Goal: Use online tool/utility: Utilize a website feature to perform a specific function

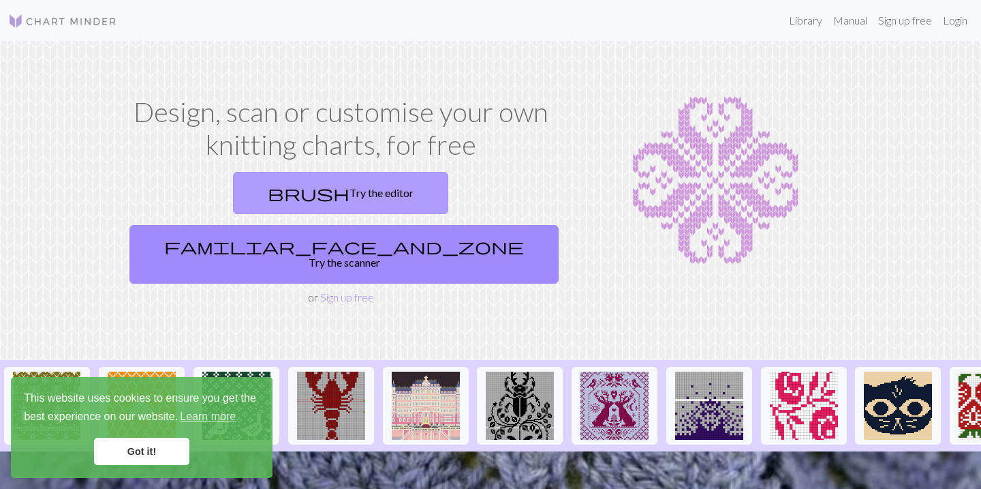
click at [260, 194] on link "brush Try the editor" at bounding box center [340, 193] width 215 height 42
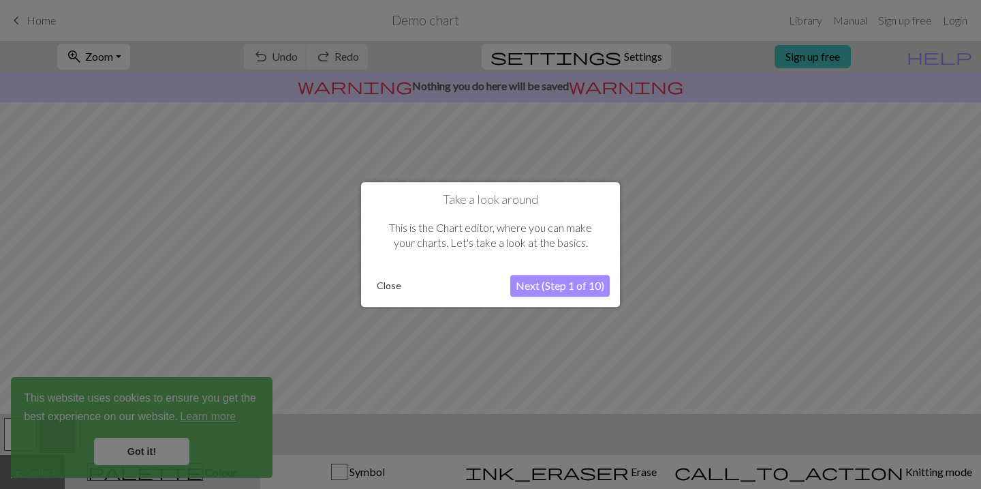
click at [388, 286] on button "Close" at bounding box center [388, 285] width 35 height 20
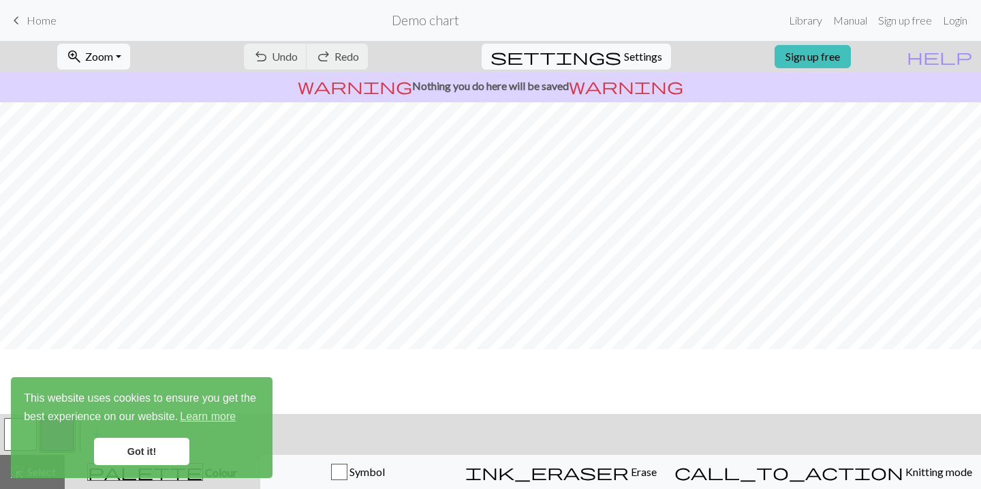
scroll to position [80, 0]
click at [140, 454] on link "Got it!" at bounding box center [141, 450] width 95 height 27
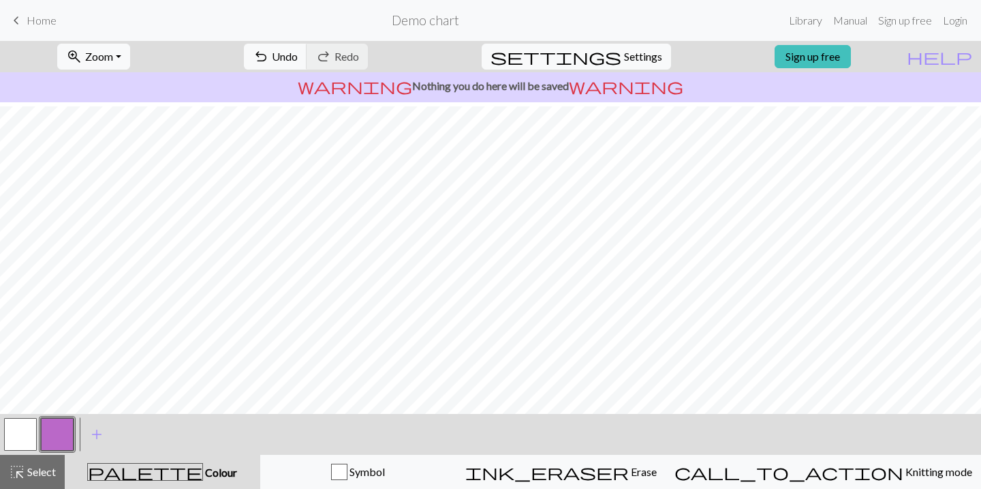
scroll to position [7, 0]
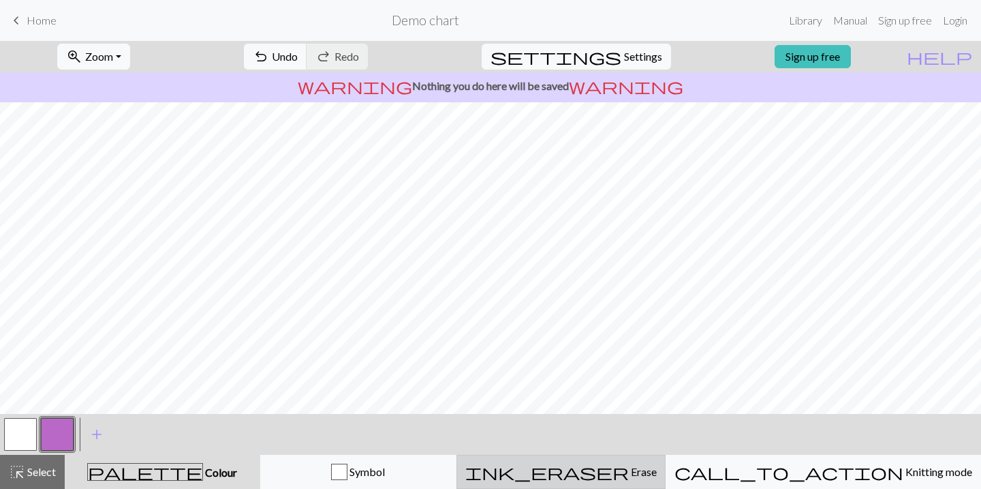
click at [643, 466] on span "Erase" at bounding box center [643, 471] width 28 height 13
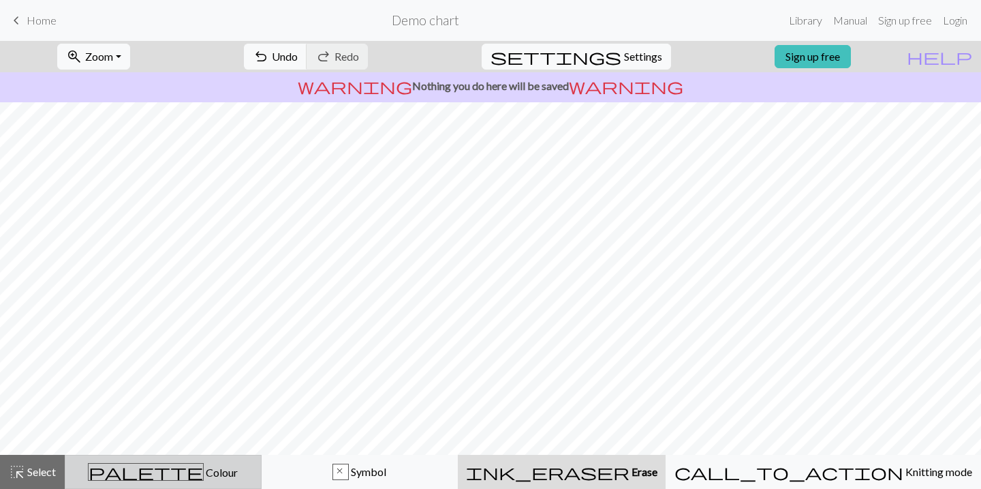
click at [204, 466] on span "Colour" at bounding box center [221, 471] width 34 height 13
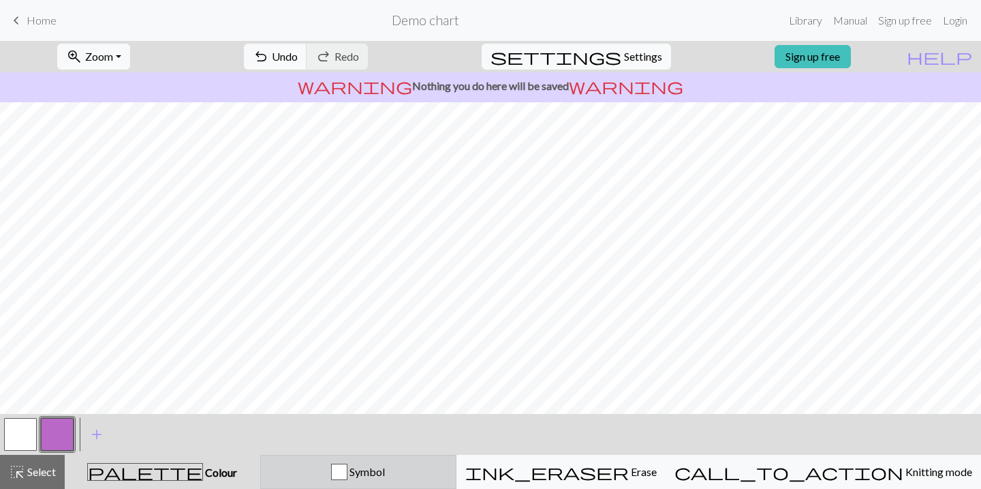
click at [348, 469] on div "button" at bounding box center [339, 471] width 16 height 16
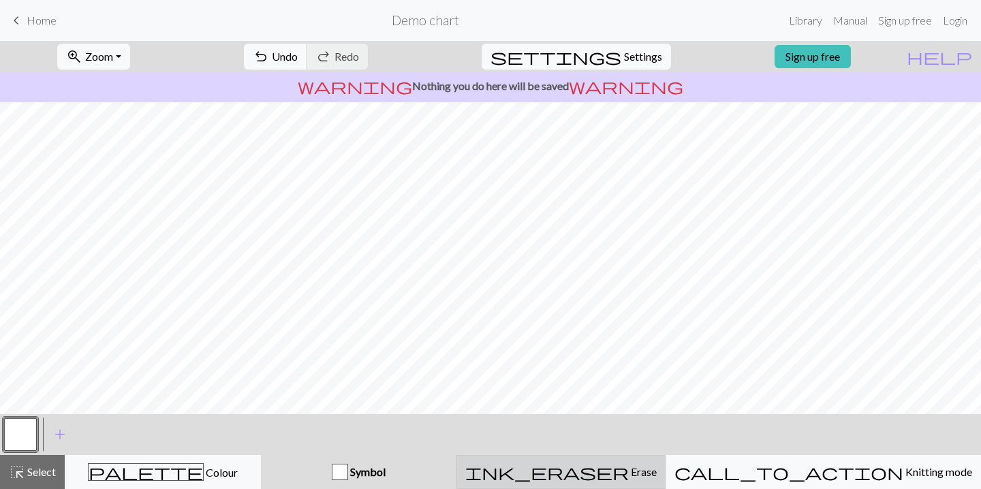
click at [629, 469] on span "ink_eraser" at bounding box center [547, 471] width 164 height 19
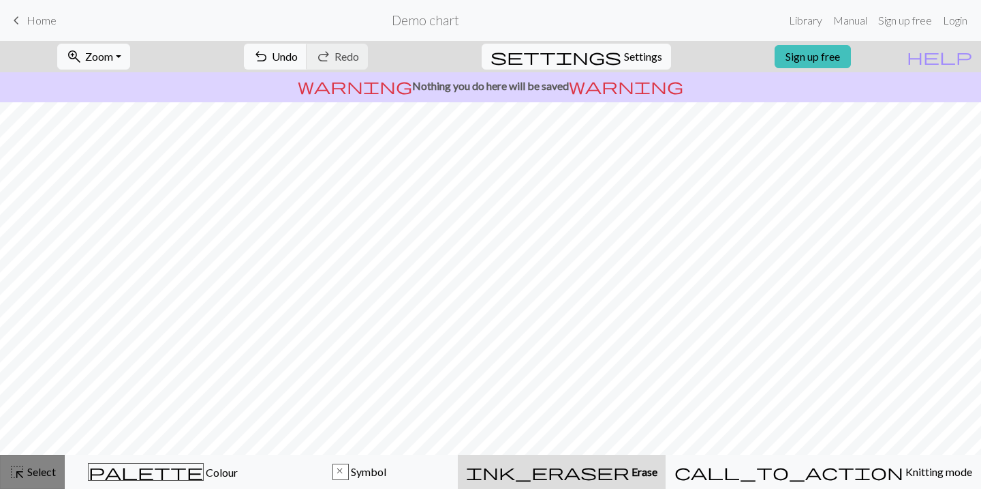
click at [31, 463] on div "highlight_alt Select Select" at bounding box center [32, 471] width 47 height 16
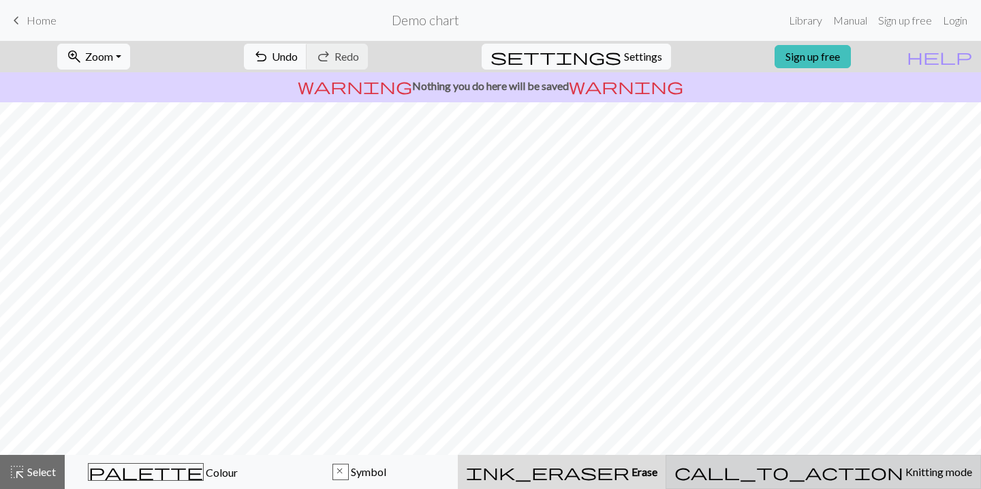
click at [904, 473] on span "Knitting mode" at bounding box center [938, 471] width 69 height 13
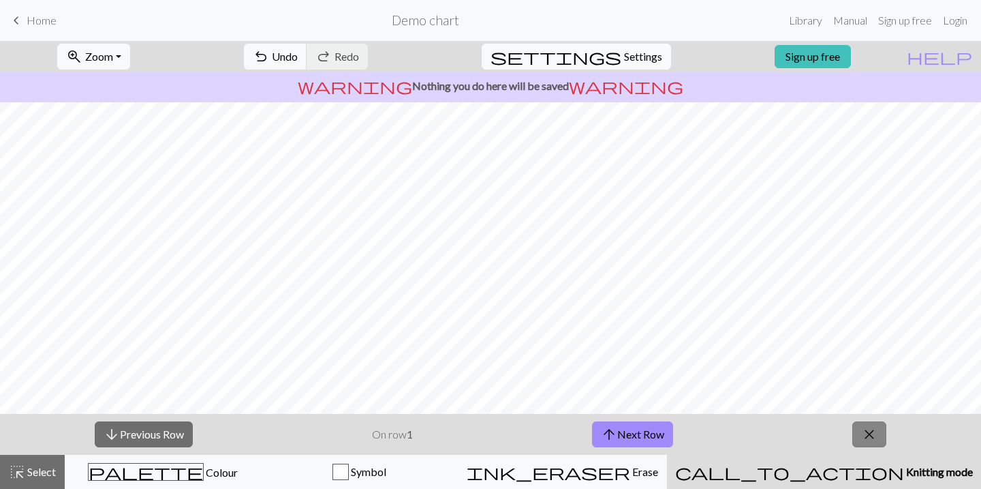
click at [872, 437] on span "close" at bounding box center [869, 434] width 16 height 19
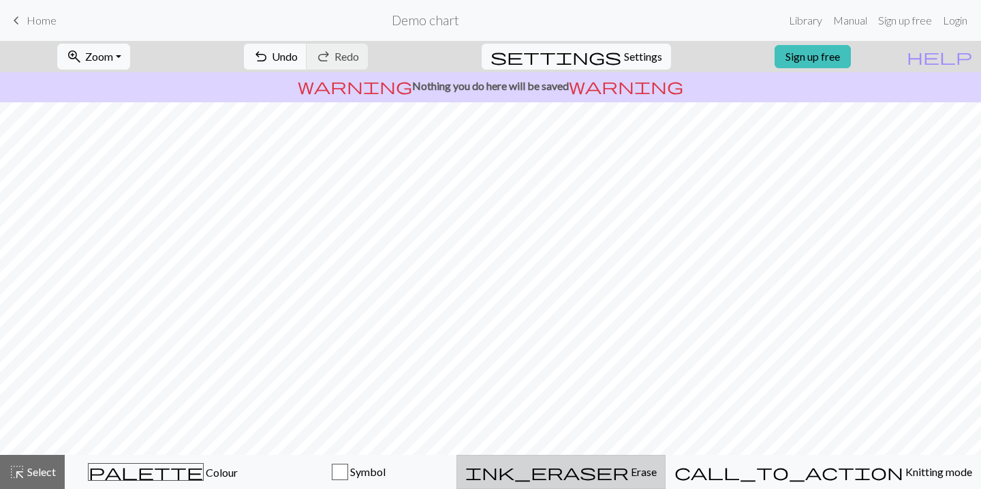
click at [657, 469] on div "ink_eraser Erase Erase" at bounding box center [560, 471] width 191 height 16
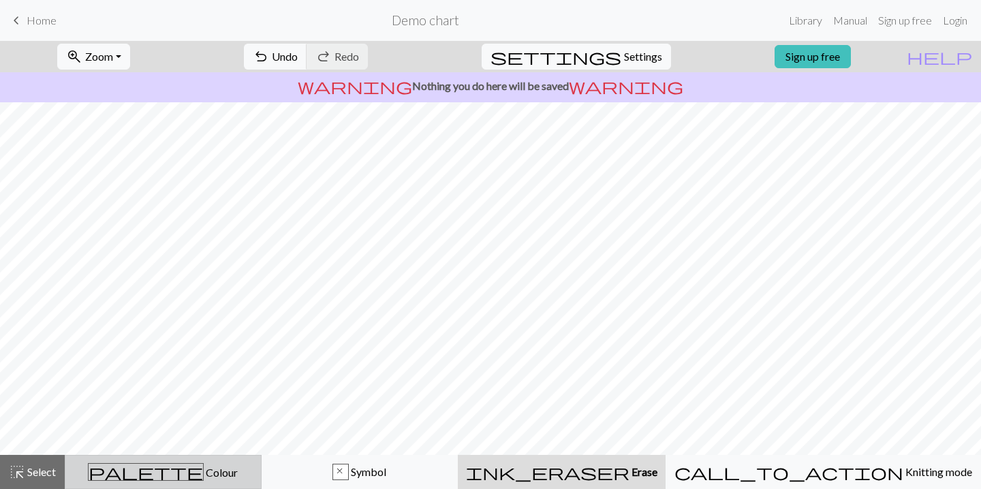
click at [204, 477] on span "Colour" at bounding box center [221, 471] width 34 height 13
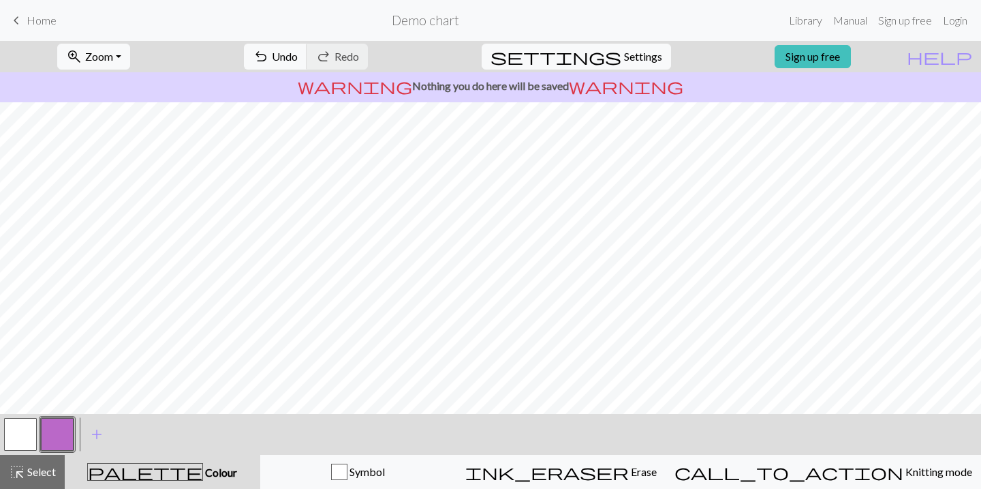
click at [20, 435] on button "button" at bounding box center [20, 434] width 33 height 33
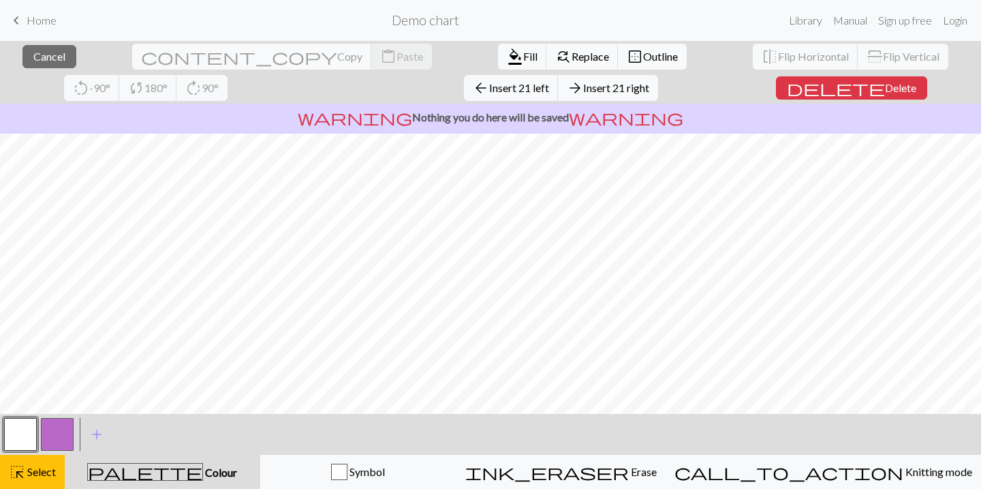
click at [30, 435] on button "button" at bounding box center [20, 434] width 33 height 33
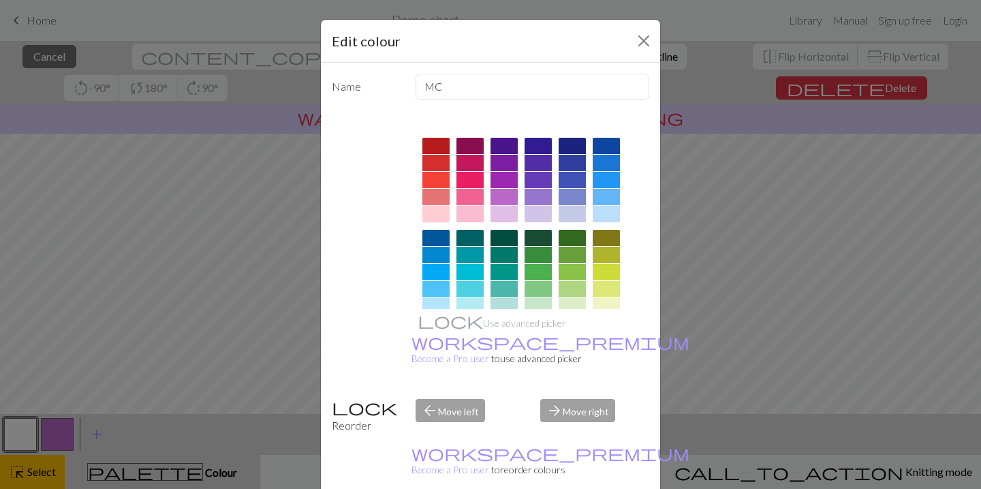
click at [650, 274] on div "Name MC Use advanced picker workspace_premium Become a Pro user to use advanced…" at bounding box center [490, 281] width 339 height 436
click at [642, 38] on button "Close" at bounding box center [644, 41] width 22 height 22
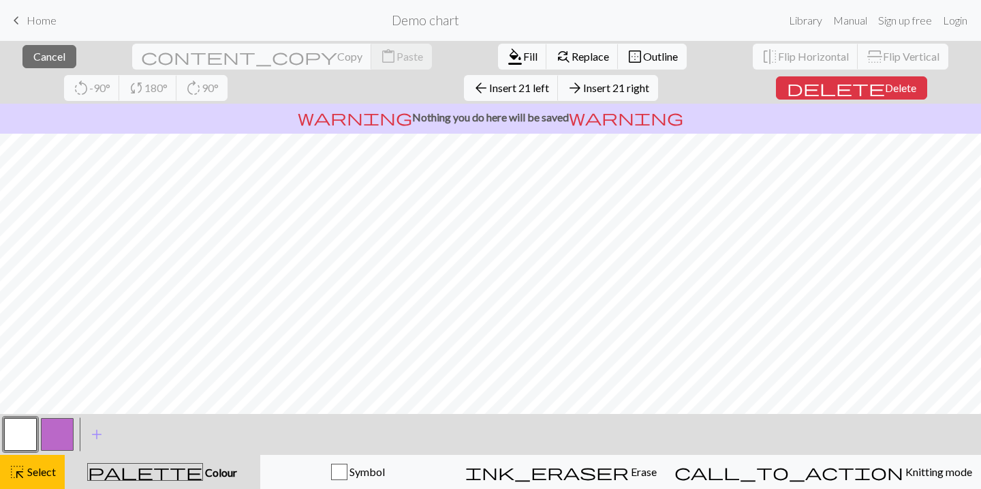
click at [18, 419] on button "button" at bounding box center [20, 434] width 33 height 33
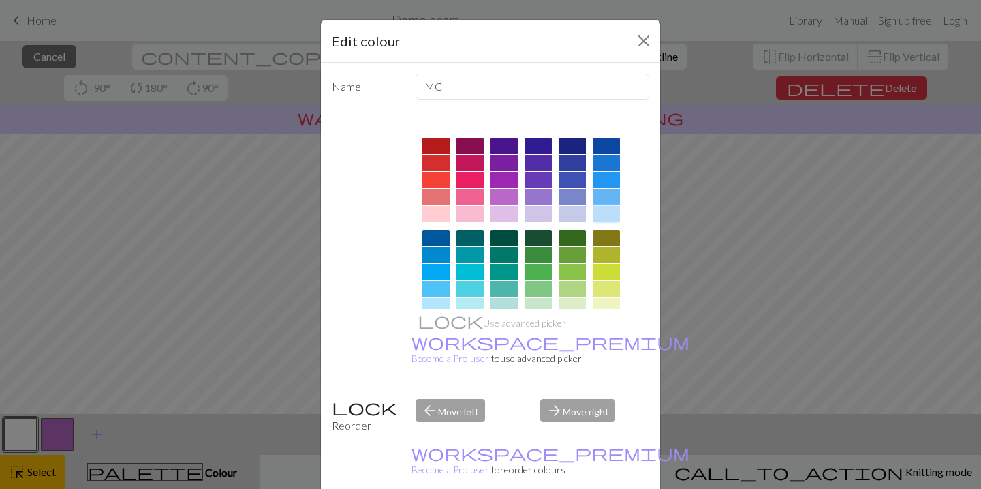
click at [602, 210] on div at bounding box center [606, 214] width 27 height 16
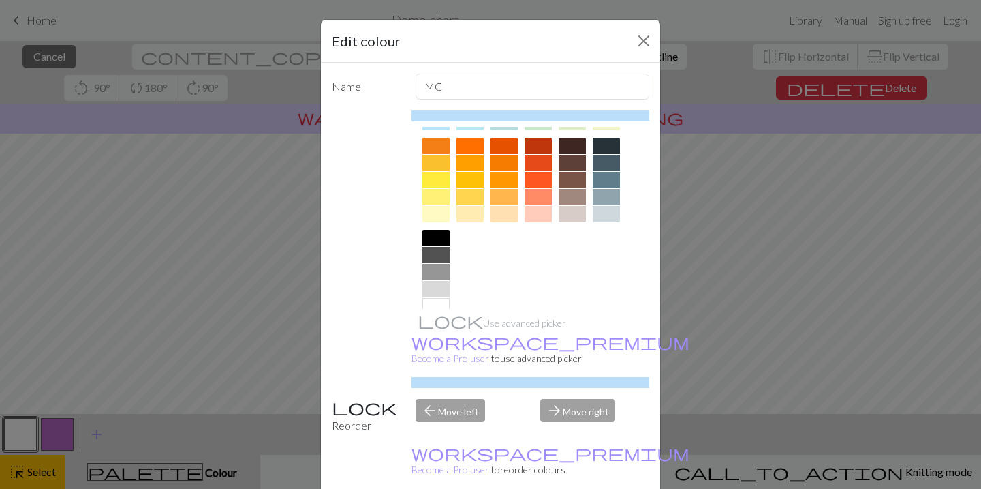
scroll to position [205, 0]
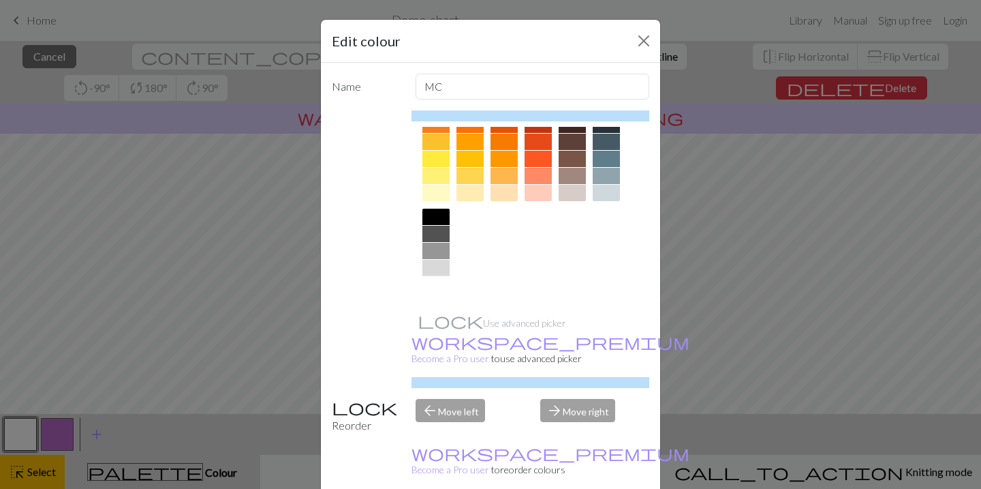
click at [429, 283] on div at bounding box center [435, 285] width 27 height 16
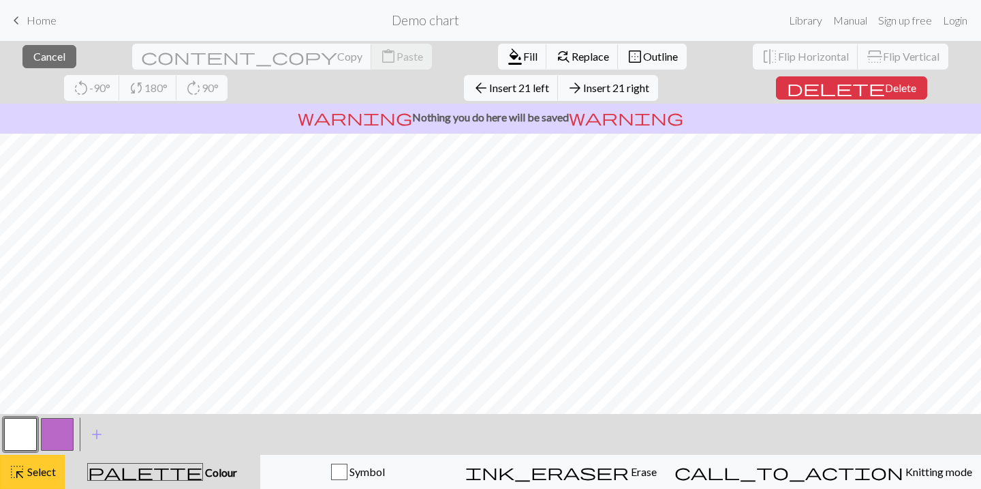
click at [43, 474] on span "Select" at bounding box center [40, 471] width 31 height 13
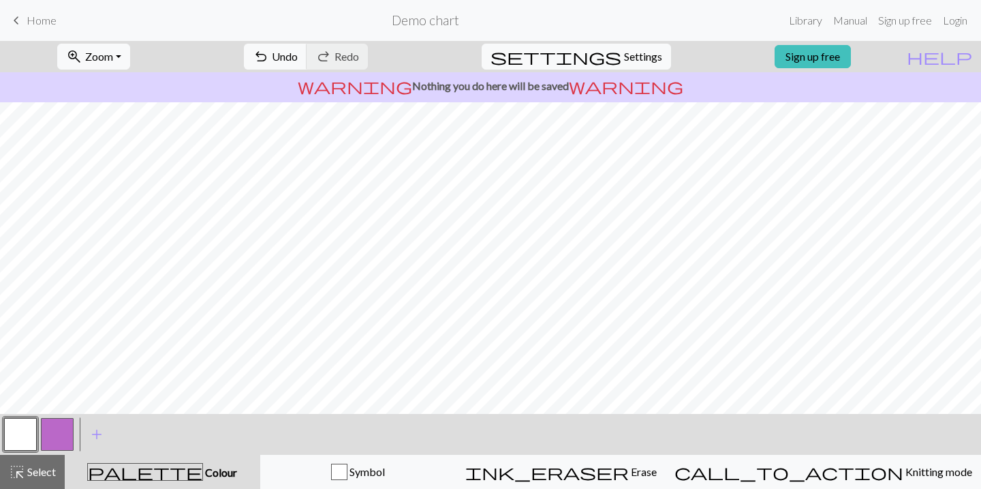
click at [203, 476] on span "Colour" at bounding box center [220, 471] width 34 height 13
click at [18, 423] on button "button" at bounding box center [20, 434] width 33 height 33
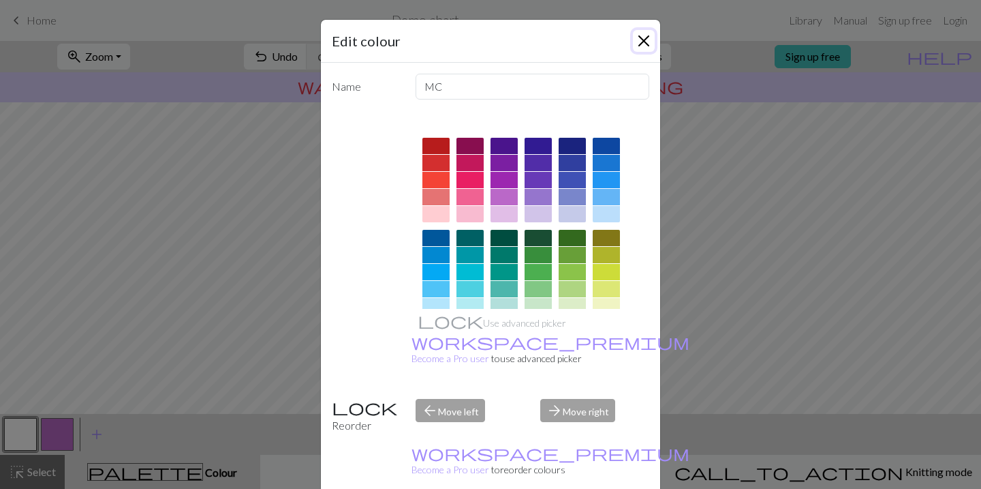
click at [646, 37] on button "Close" at bounding box center [644, 41] width 22 height 22
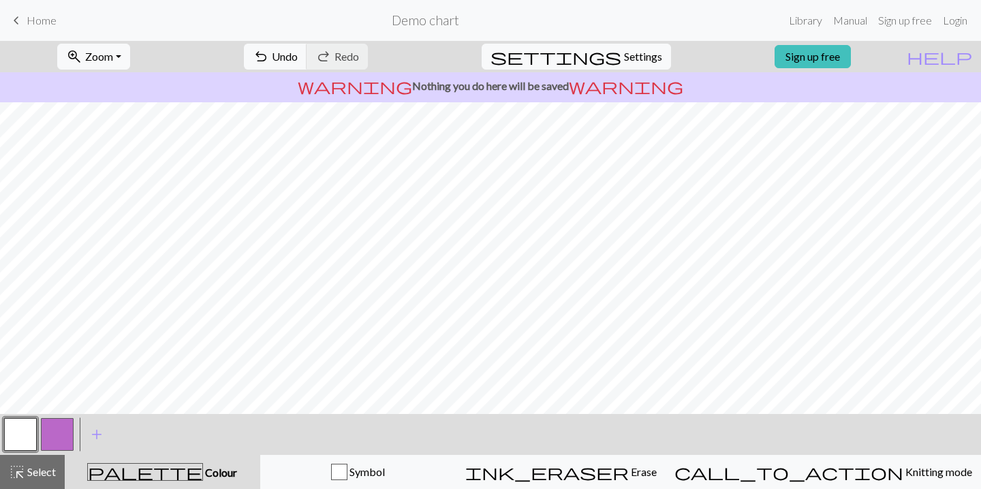
click at [59, 427] on button "button" at bounding box center [57, 434] width 33 height 33
click at [25, 429] on button "button" at bounding box center [20, 434] width 33 height 33
click at [61, 434] on button "button" at bounding box center [57, 434] width 33 height 33
click at [26, 427] on button "button" at bounding box center [20, 434] width 33 height 33
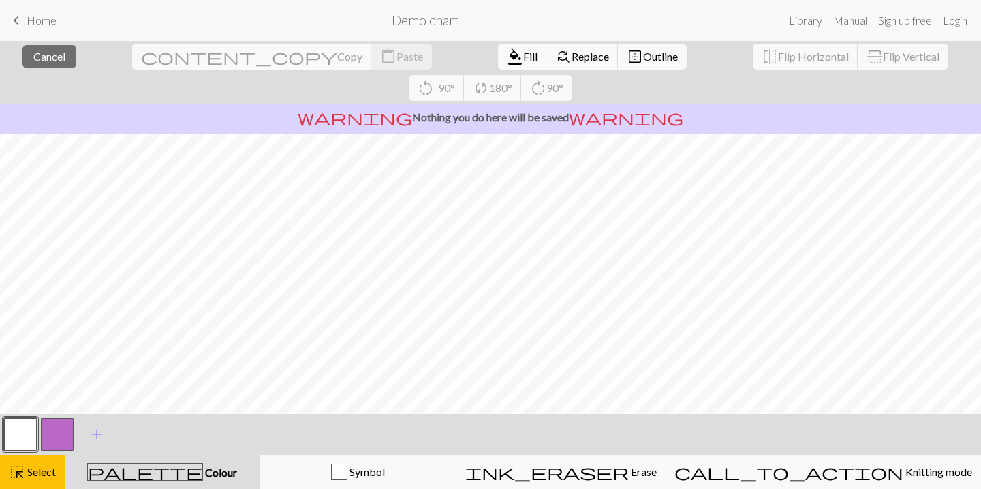
scroll to position [6, 0]
click at [643, 60] on span "Outline" at bounding box center [660, 56] width 35 height 13
click at [55, 435] on button "button" at bounding box center [57, 434] width 33 height 33
click at [54, 439] on button "button" at bounding box center [57, 434] width 33 height 33
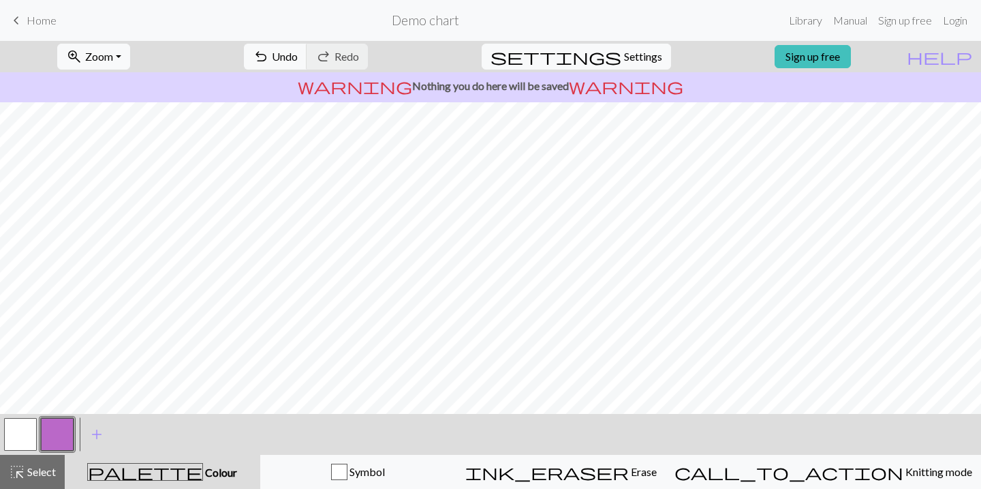
click at [29, 437] on button "button" at bounding box center [20, 434] width 33 height 33
click at [54, 435] on button "button" at bounding box center [57, 434] width 33 height 33
click at [30, 18] on span "Home" at bounding box center [42, 20] width 30 height 13
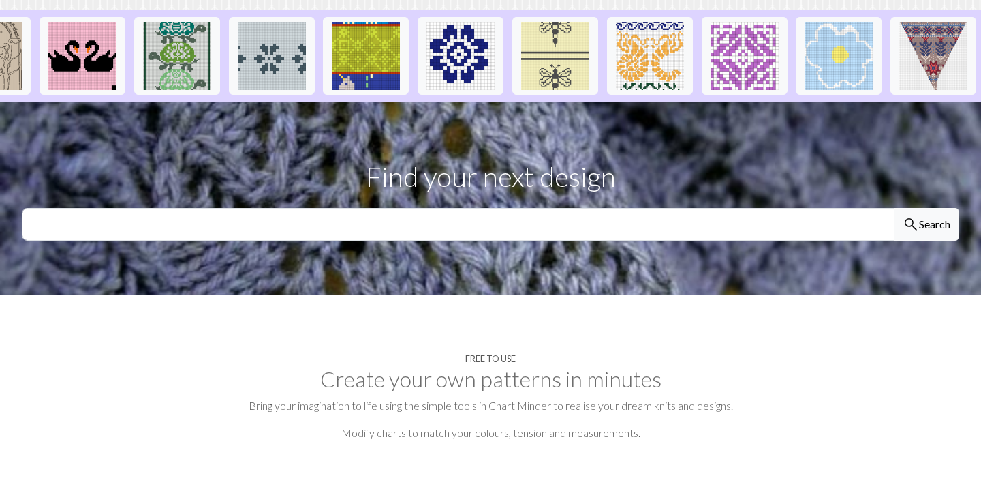
scroll to position [252, 0]
